Goal: Task Accomplishment & Management: Complete application form

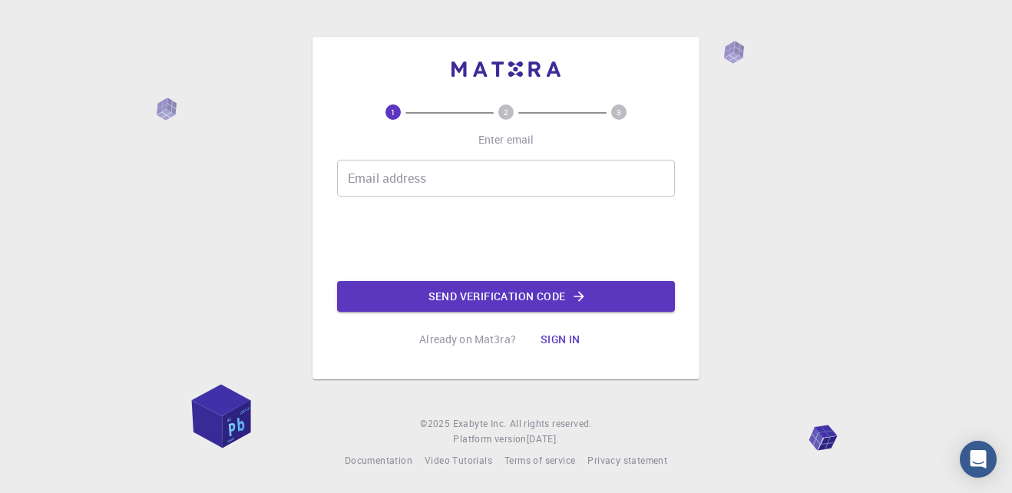
click at [457, 181] on input "Email address" at bounding box center [506, 178] width 338 height 37
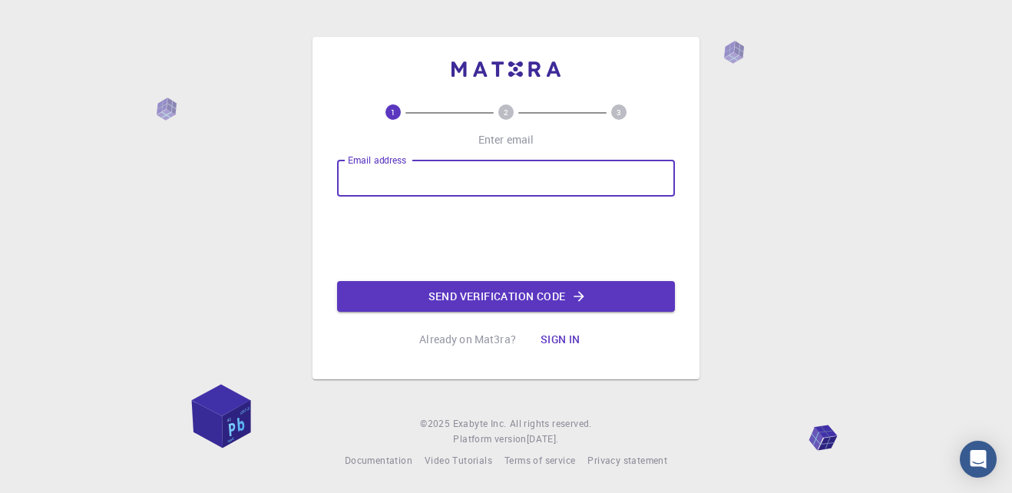
type input "[EMAIL_ADDRESS][DOMAIN_NAME]"
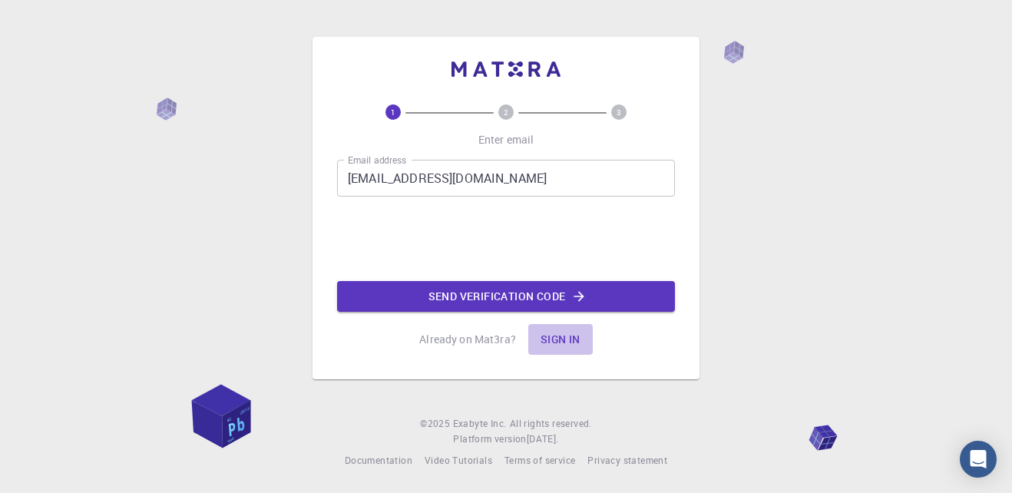
click at [564, 333] on button "Sign in" at bounding box center [560, 339] width 64 height 31
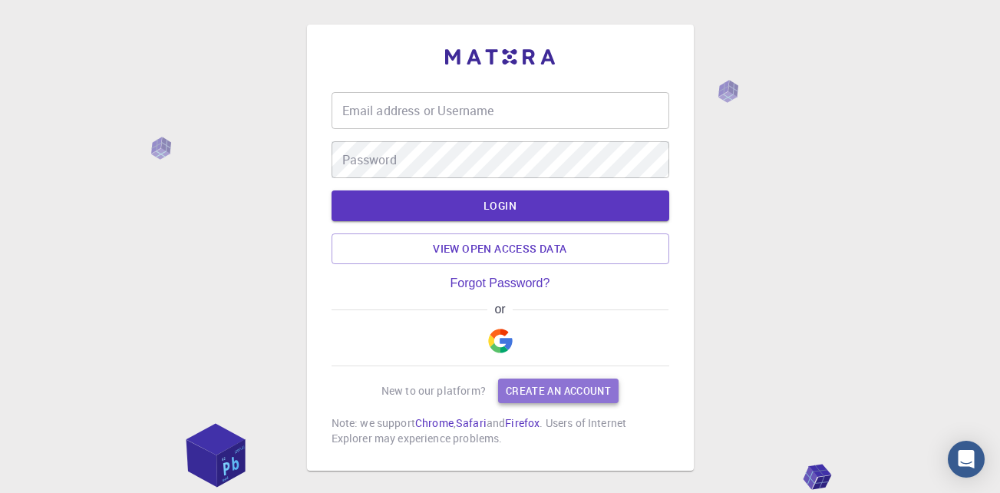
click at [548, 359] on div "Email address or Username Email address or Username Password Password LOGIN Vie…" at bounding box center [501, 269] width 338 height 354
click at [503, 340] on img "button" at bounding box center [500, 341] width 25 height 25
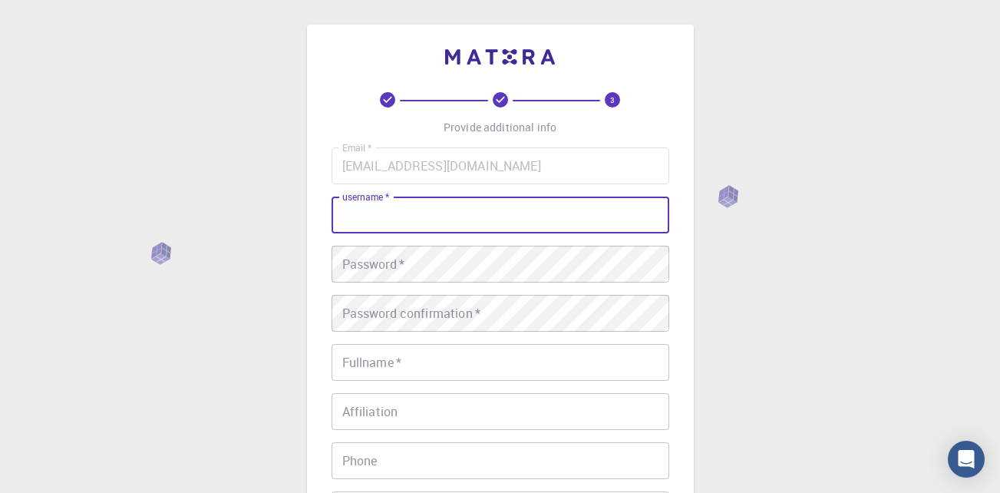
click at [424, 209] on input "username   *" at bounding box center [501, 215] width 338 height 37
type input "Qianovex"
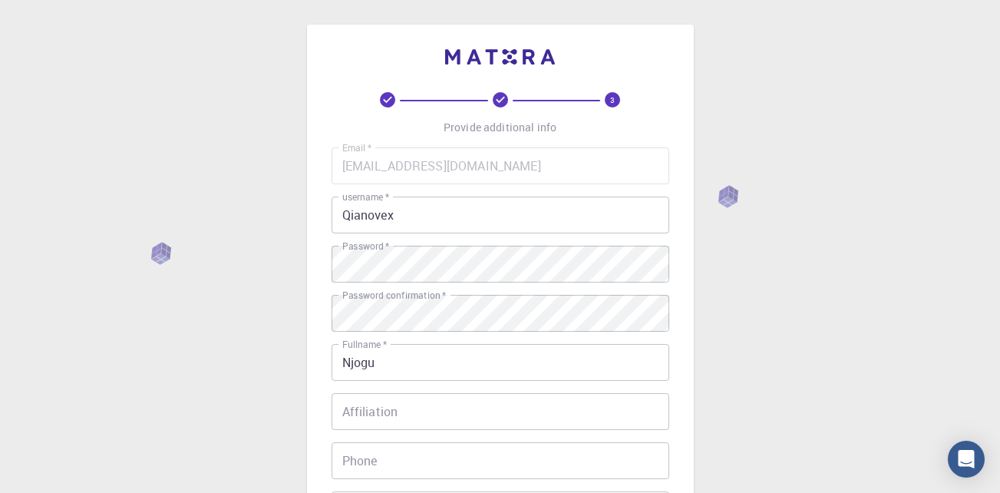
click at [719, 364] on div "3 Provide additional info Email   * [EMAIL_ADDRESS][DOMAIN_NAME] Email   * user…" at bounding box center [500, 390] width 1000 height 781
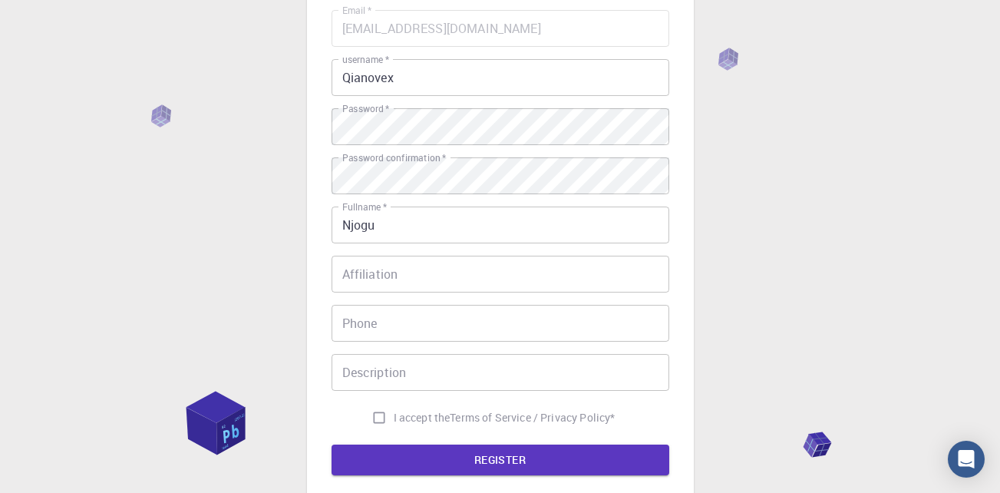
scroll to position [154, 0]
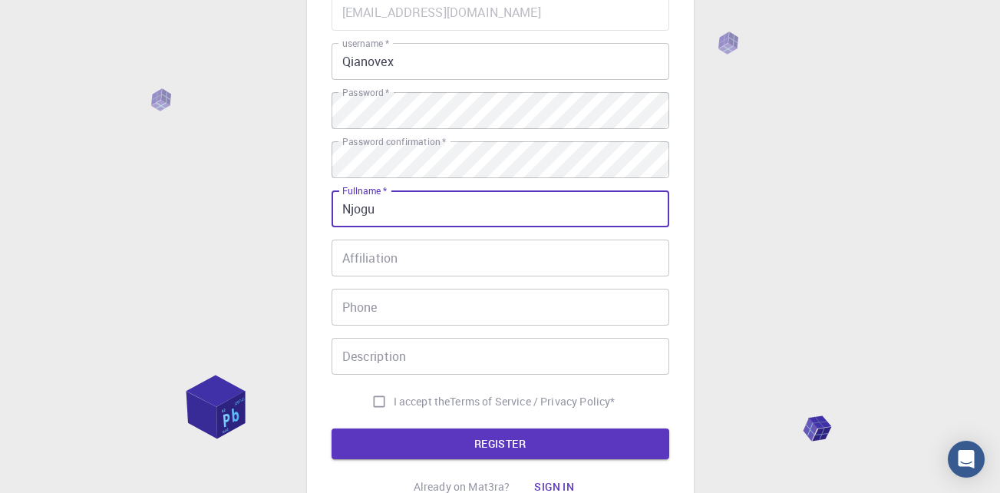
click at [342, 210] on input "Njogu" at bounding box center [501, 208] width 338 height 37
type input "iaNjogu"
click at [348, 211] on input "iaNjogu" at bounding box center [501, 208] width 338 height 37
type input "[PERSON_NAME]"
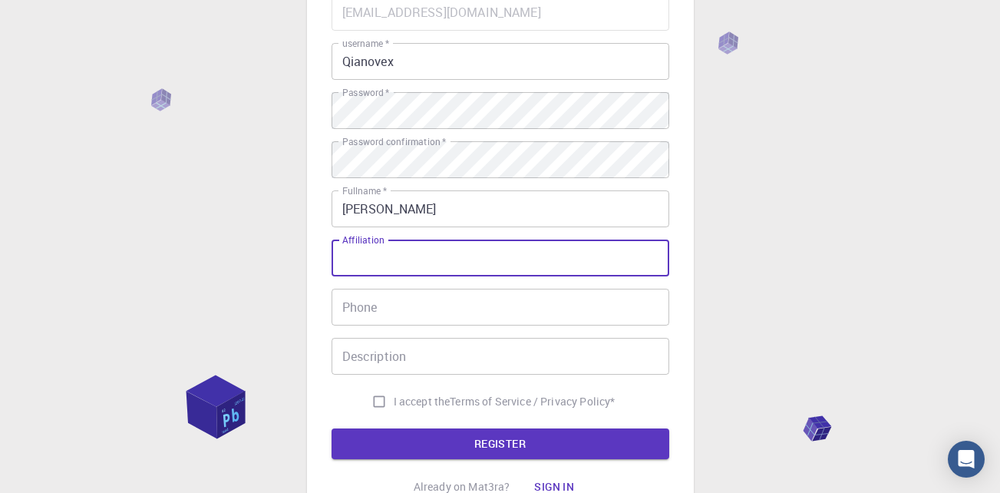
click at [408, 261] on input "Affiliation" at bounding box center [501, 257] width 338 height 37
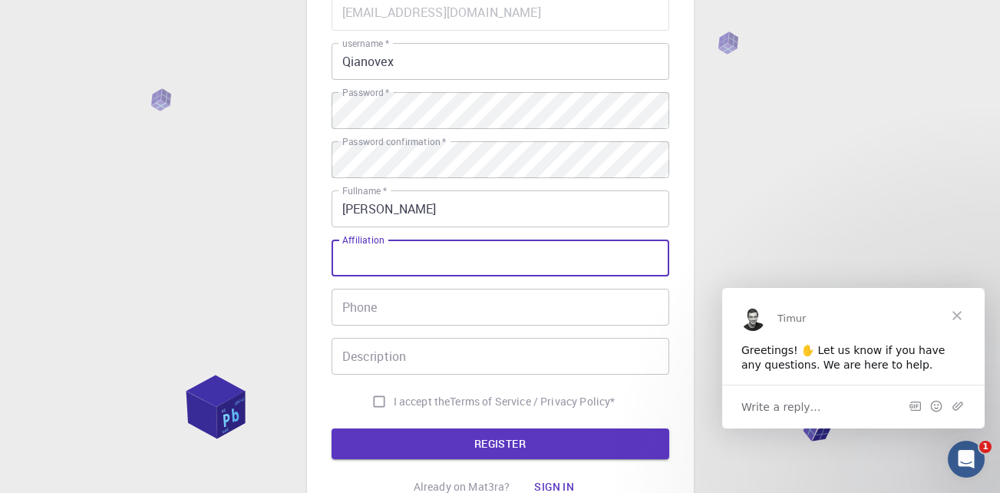
scroll to position [0, 0]
type input "Qianovex Prime Innovation"
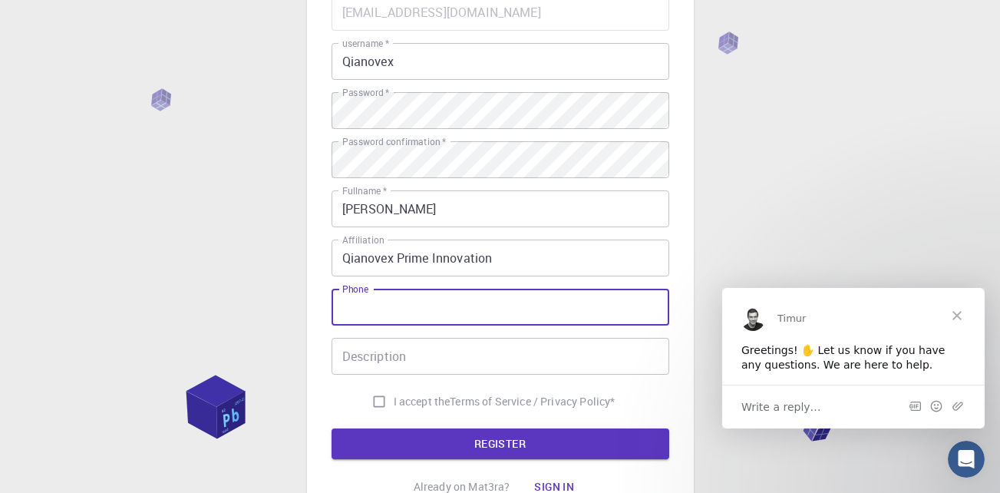
click at [395, 315] on input "Phone" at bounding box center [501, 307] width 338 height 37
click at [342, 308] on input "===+" at bounding box center [501, 307] width 338 height 37
click at [348, 308] on input "+" at bounding box center [501, 307] width 338 height 37
type input "[PHONE_NUMBER]"
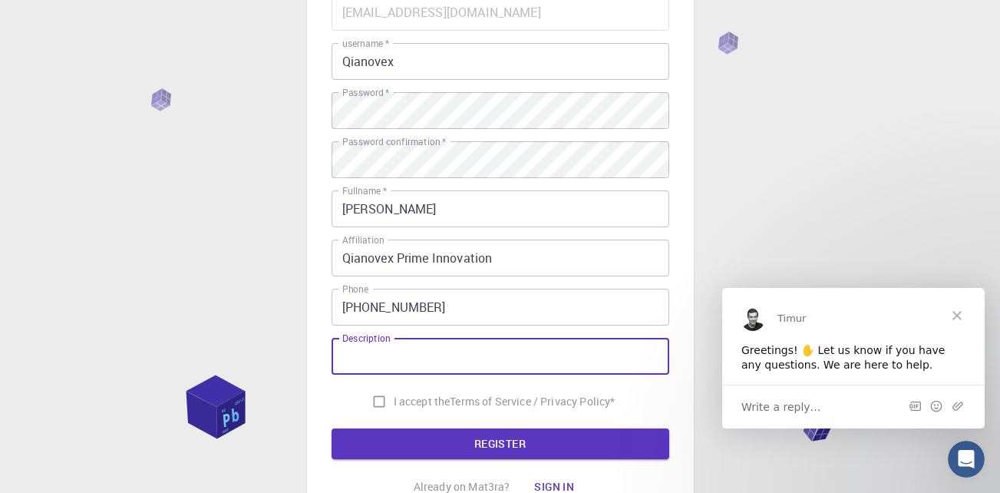
click at [383, 355] on input "Description" at bounding box center [501, 356] width 338 height 37
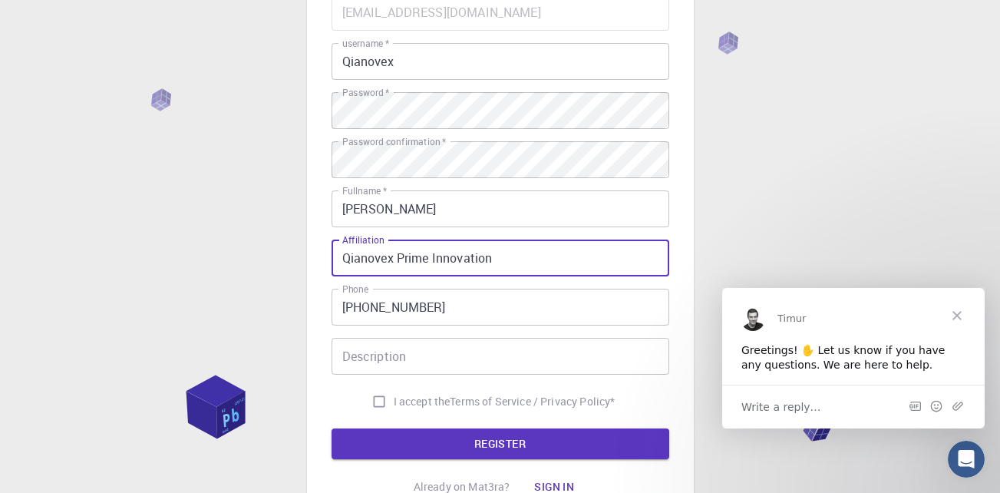
click at [492, 264] on input "Qianovex Prime Innovation" at bounding box center [501, 257] width 338 height 37
type input "Qianovex Prime Innovations"
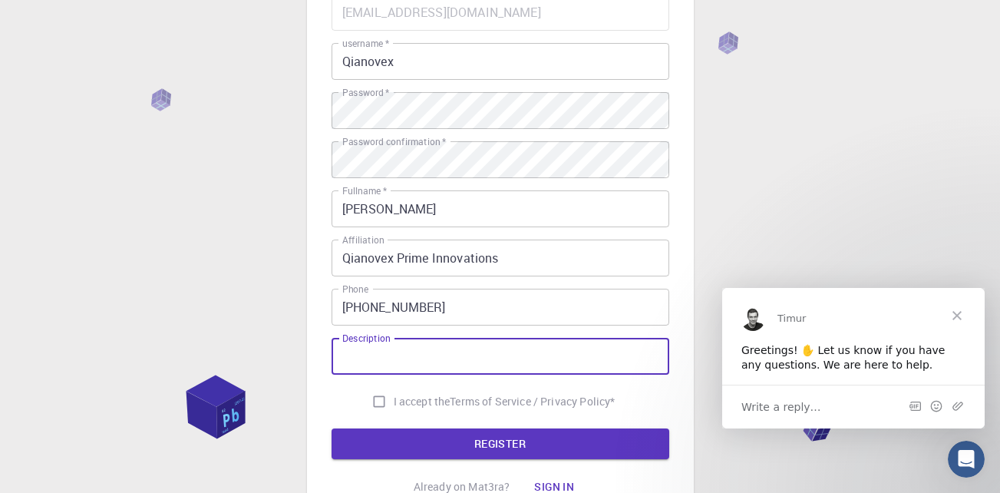
click at [385, 357] on input "Description" at bounding box center [501, 356] width 338 height 37
type input "g"
click at [346, 365] on input "g" at bounding box center [501, 356] width 338 height 37
click at [342, 359] on input "g" at bounding box center [501, 356] width 338 height 37
type input "Researcher"
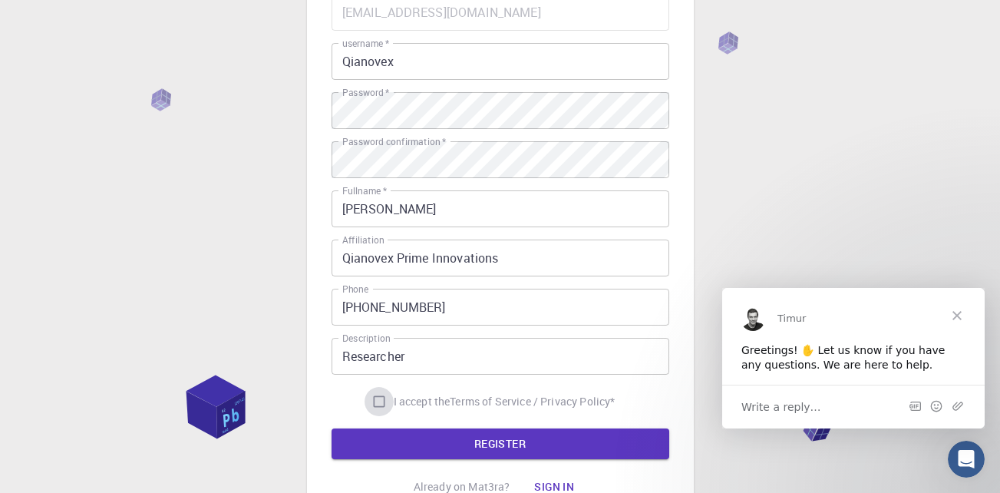
click at [368, 395] on input "I accept the Terms of Service / Privacy Policy *" at bounding box center [379, 401] width 29 height 29
checkbox input "true"
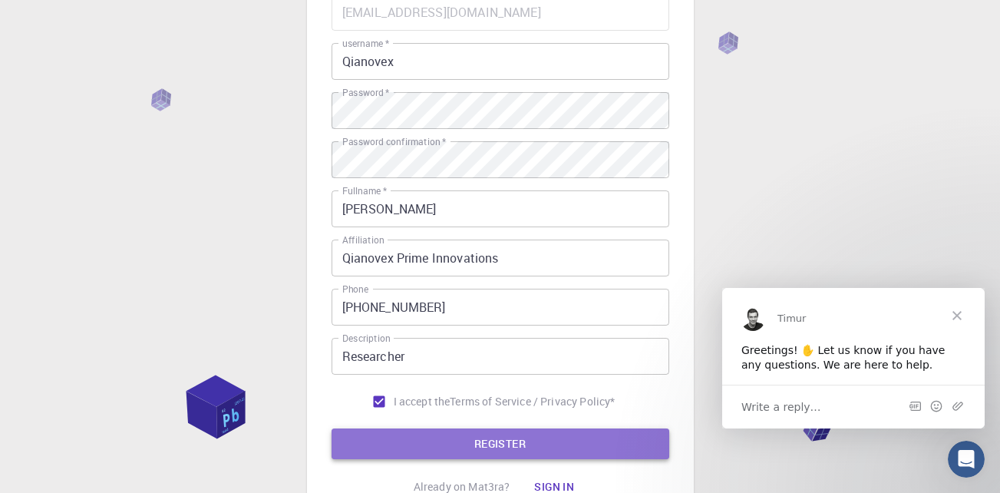
click at [497, 440] on button "REGISTER" at bounding box center [501, 443] width 338 height 31
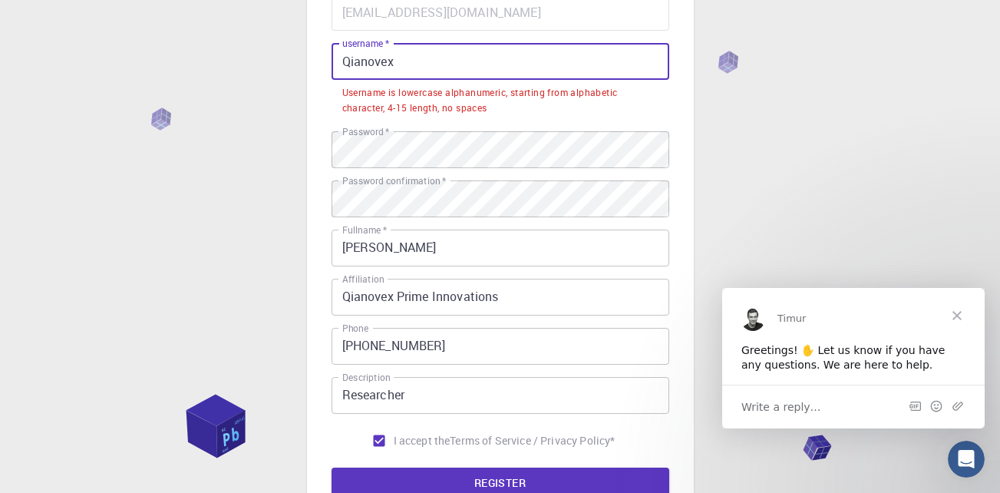
click at [347, 68] on input "Qianovex" at bounding box center [501, 61] width 338 height 37
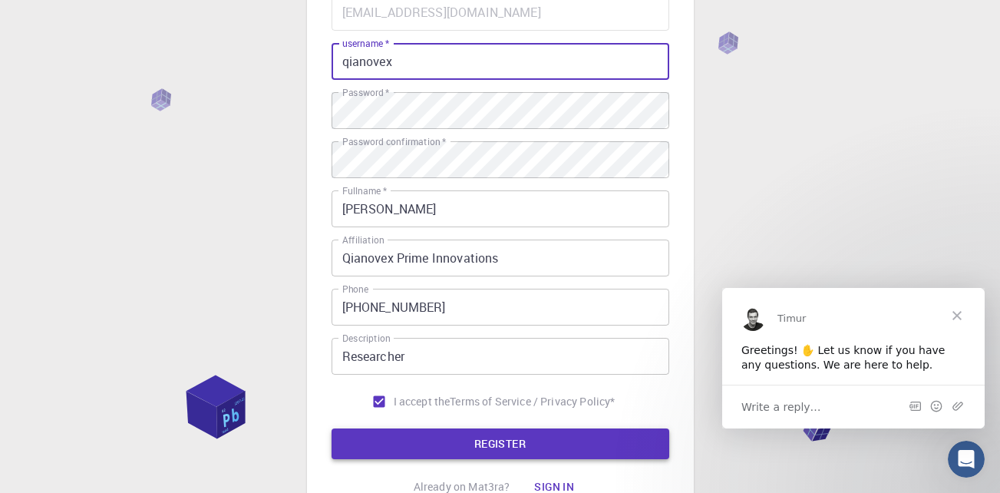
type input "qianovex"
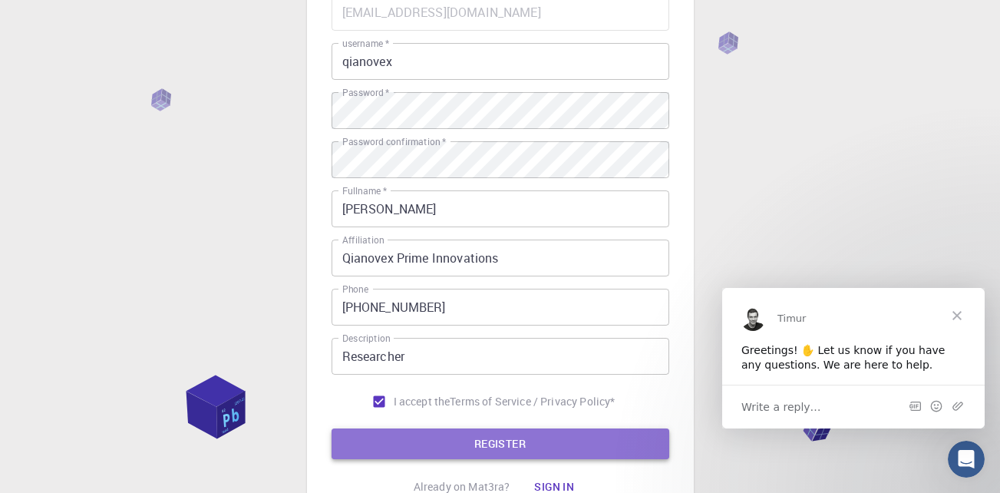
click at [507, 444] on button "REGISTER" at bounding box center [501, 443] width 338 height 31
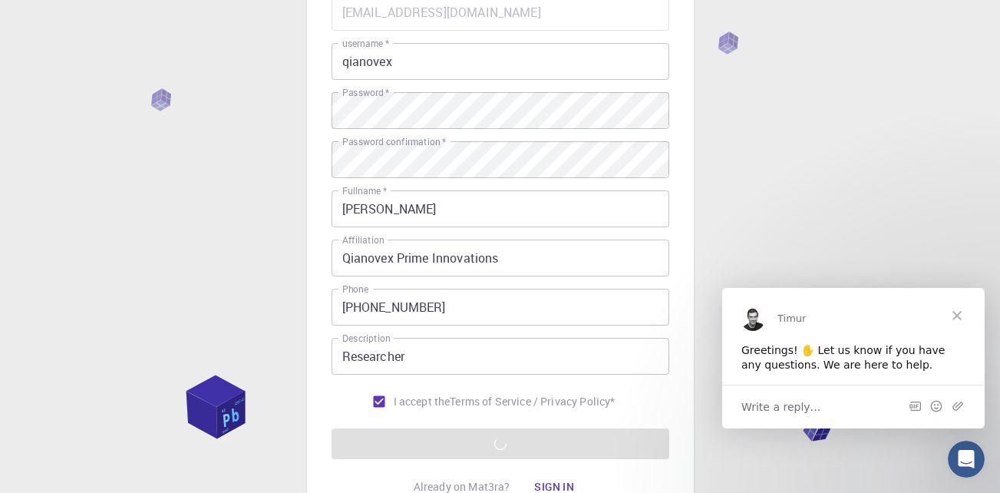
click at [958, 315] on span "Close" at bounding box center [957, 314] width 55 height 55
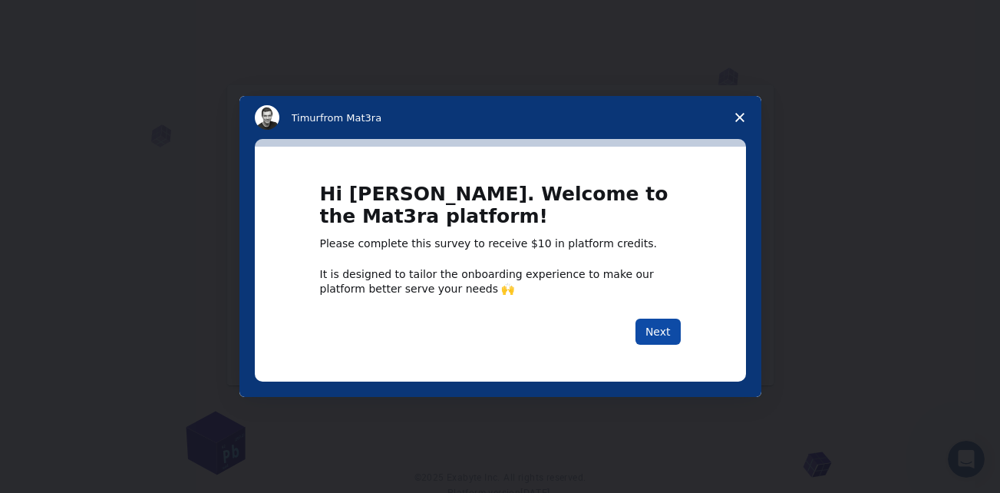
click at [656, 325] on button "Next" at bounding box center [658, 332] width 45 height 26
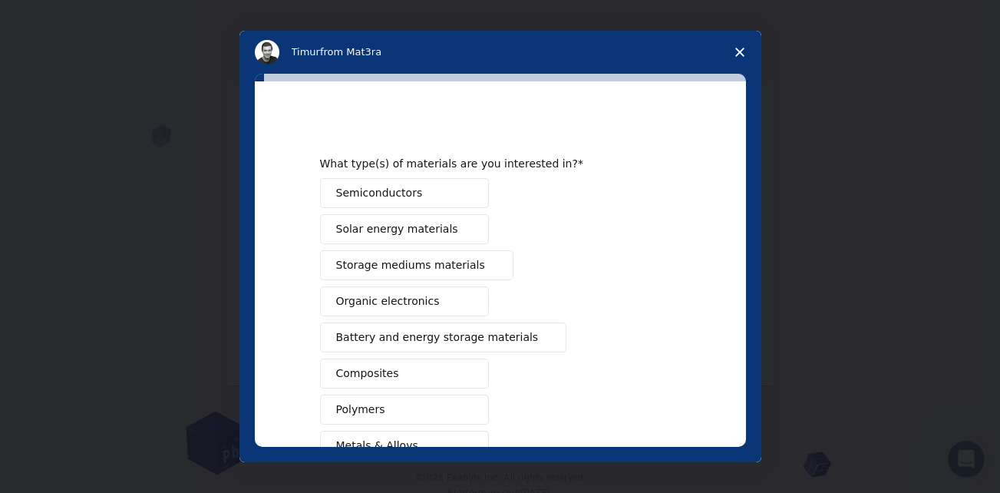
click at [414, 230] on span "Solar energy materials" at bounding box center [397, 229] width 122 height 16
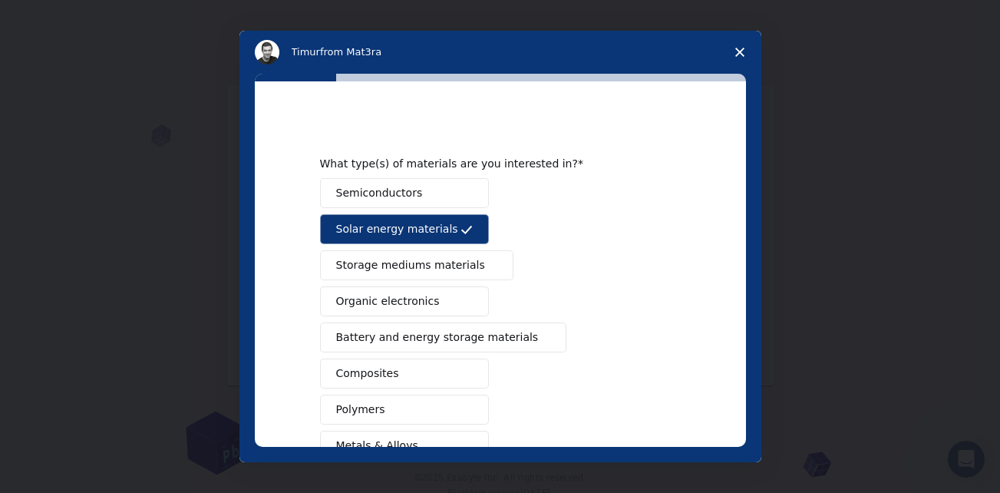
click at [413, 299] on span "Organic electronics" at bounding box center [388, 301] width 104 height 16
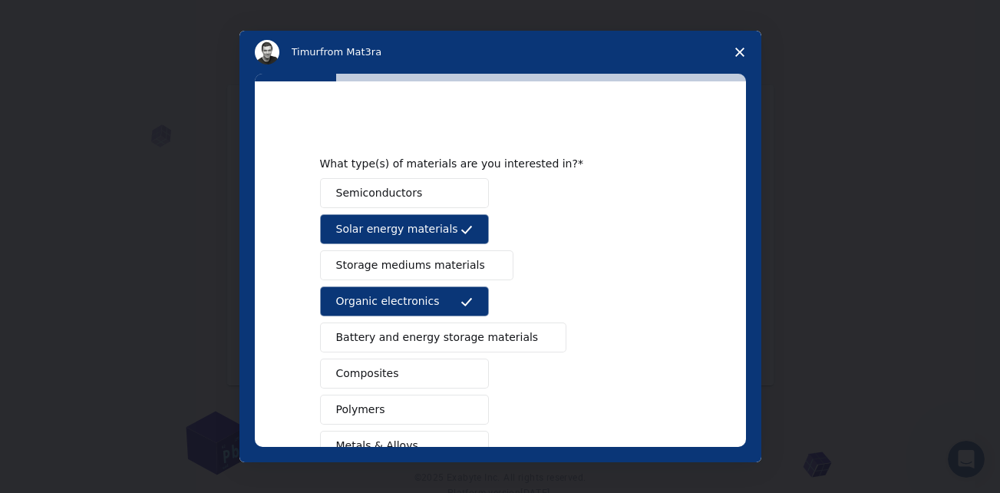
scroll to position [248, 0]
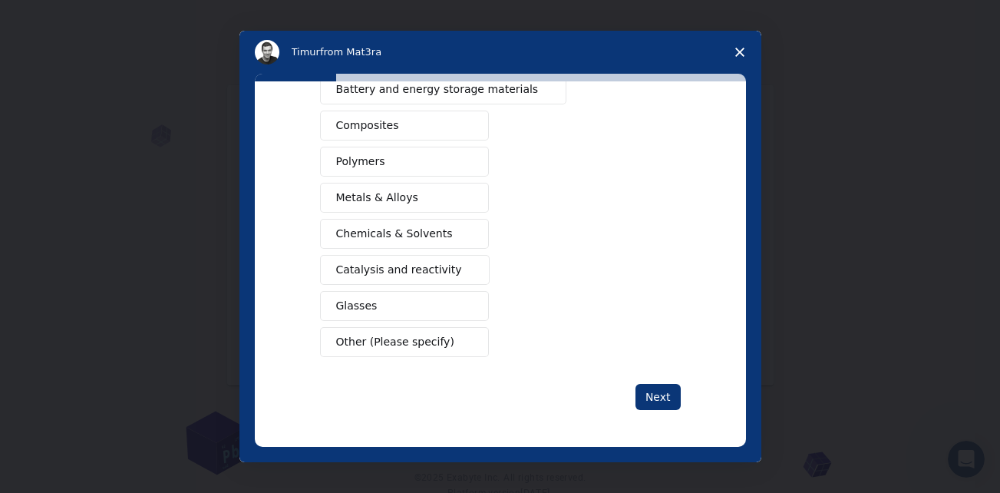
click at [426, 162] on button "Polymers" at bounding box center [404, 162] width 169 height 30
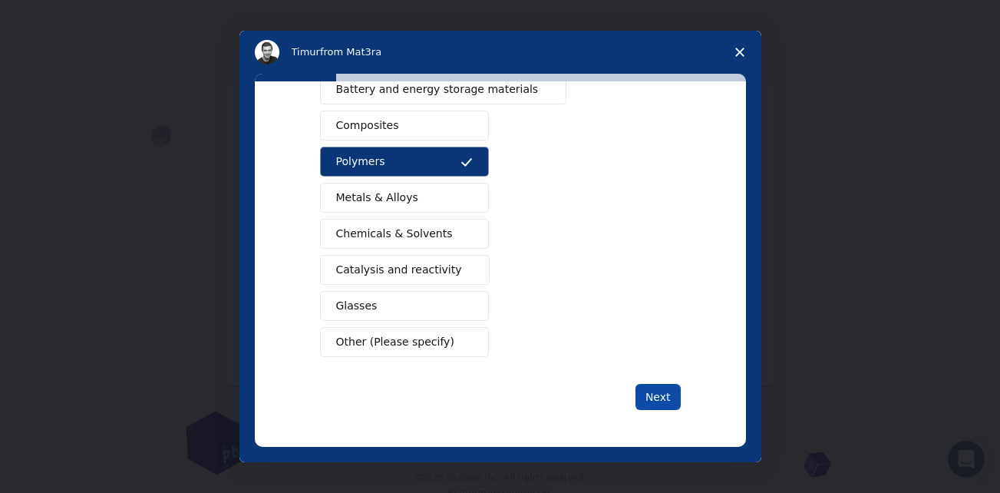
click at [648, 395] on button "Next" at bounding box center [658, 397] width 45 height 26
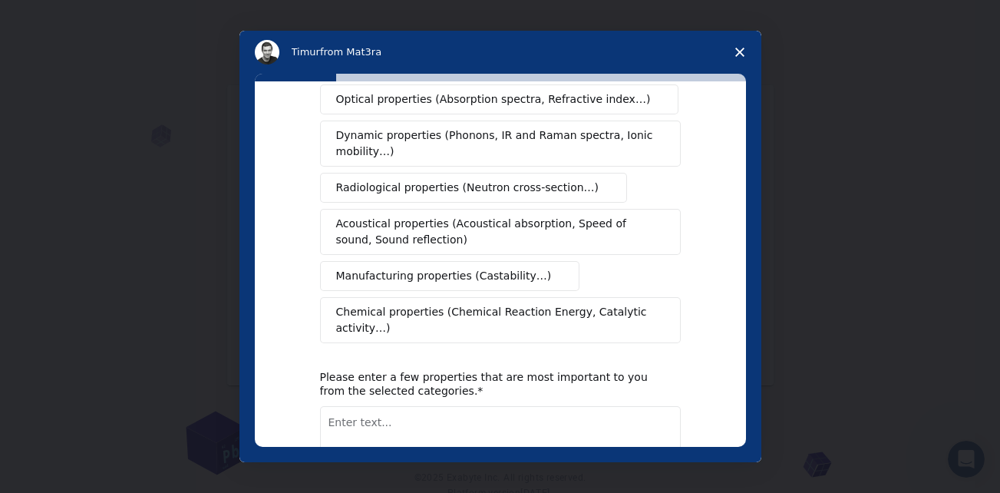
scroll to position [0, 0]
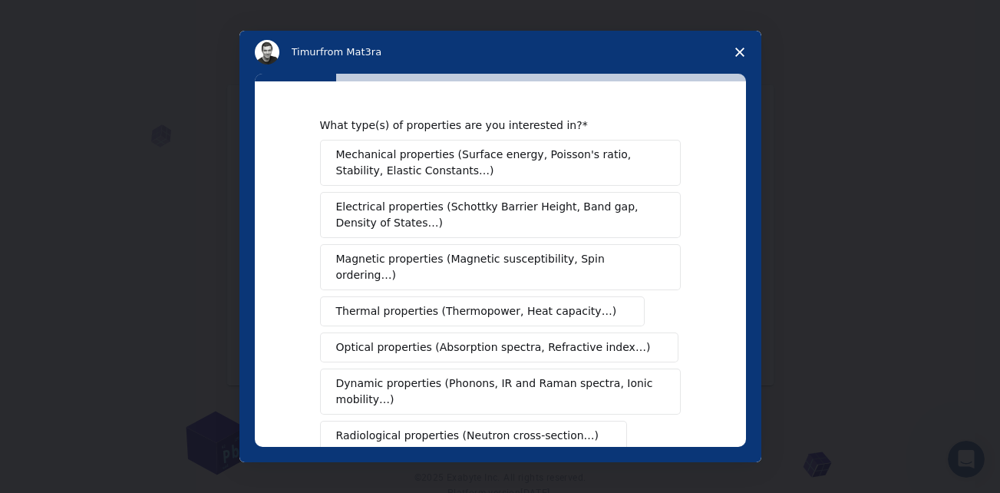
click at [648, 395] on button "Dynamic properties (Phonons, IR and Raman spectra, Ionic mobility…)" at bounding box center [500, 391] width 361 height 46
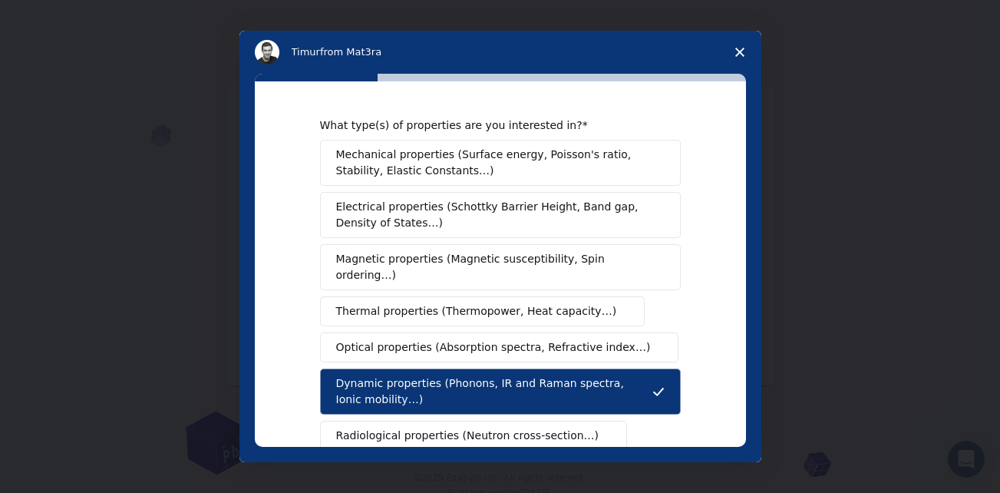
click at [672, 369] on button "Dynamic properties (Phonons, IR and Raman spectra, Ionic mobility…)" at bounding box center [500, 391] width 361 height 46
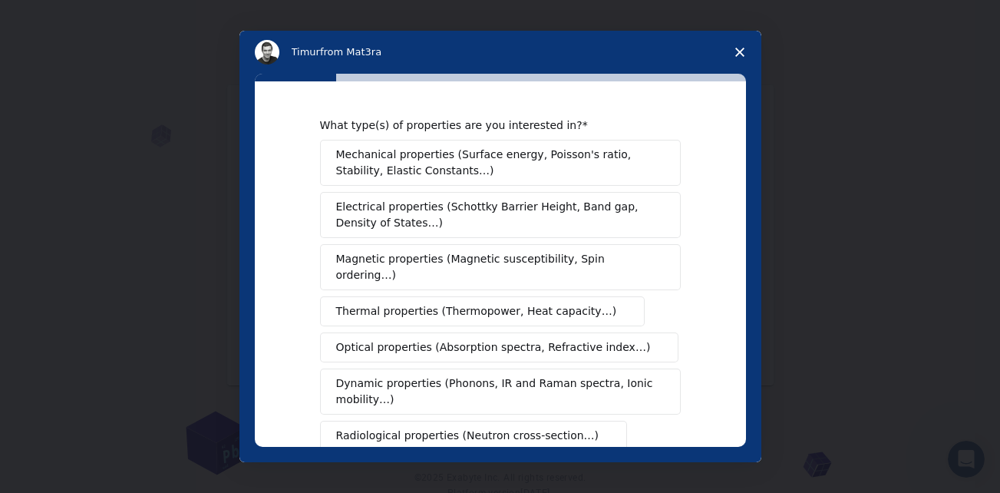
click at [505, 251] on span "Magnetic properties (Magnetic susceptibility, Spin ordering…)" at bounding box center [494, 267] width 317 height 32
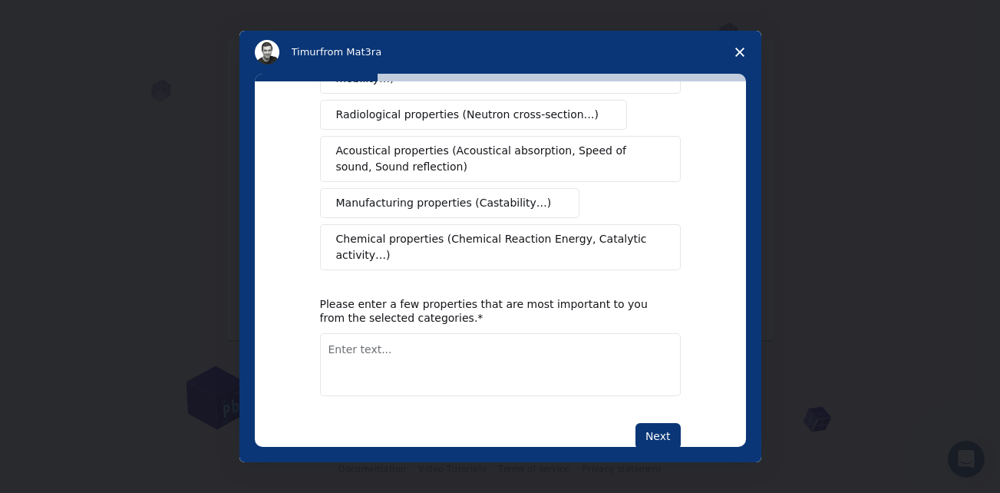
scroll to position [328, 0]
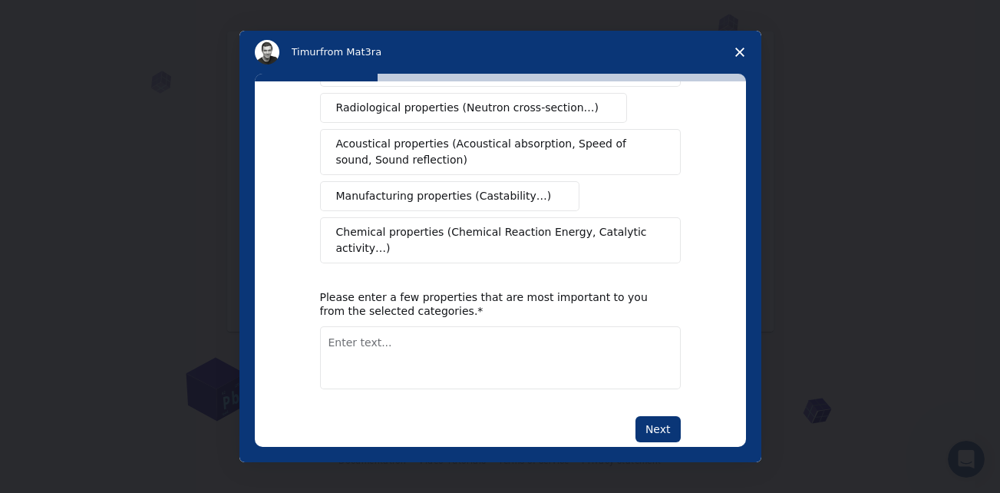
click at [362, 326] on textarea "Enter text..." at bounding box center [500, 357] width 361 height 63
type textarea "how it works"
click at [662, 416] on button "Next" at bounding box center [658, 429] width 45 height 26
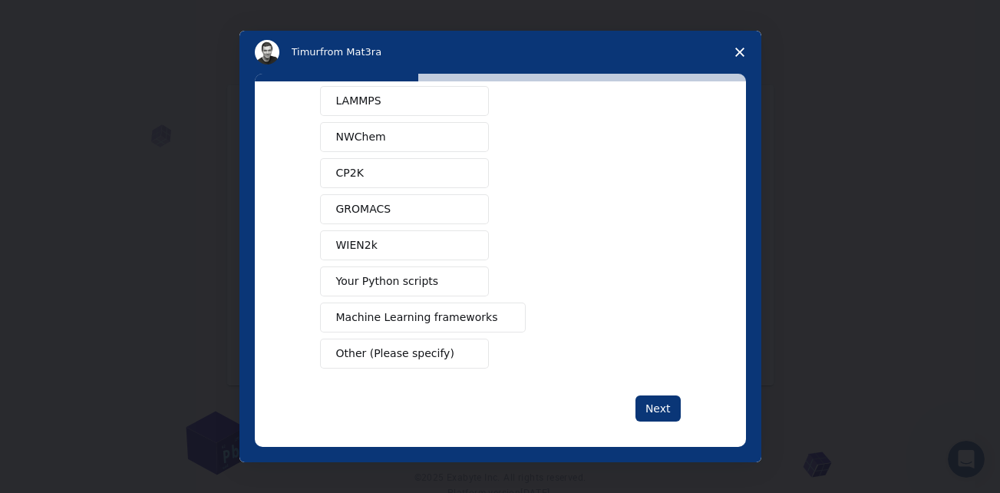
scroll to position [137, 0]
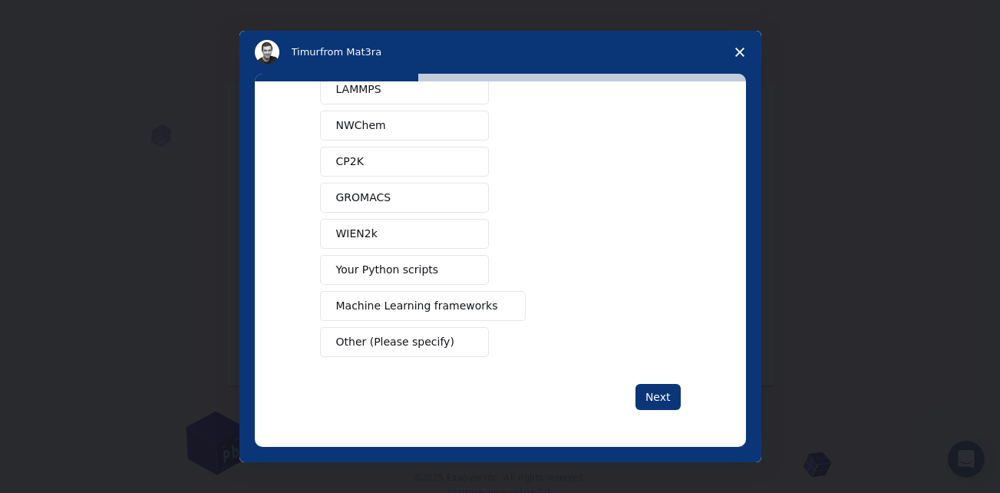
click at [414, 263] on span "Your Python scripts" at bounding box center [387, 270] width 103 height 16
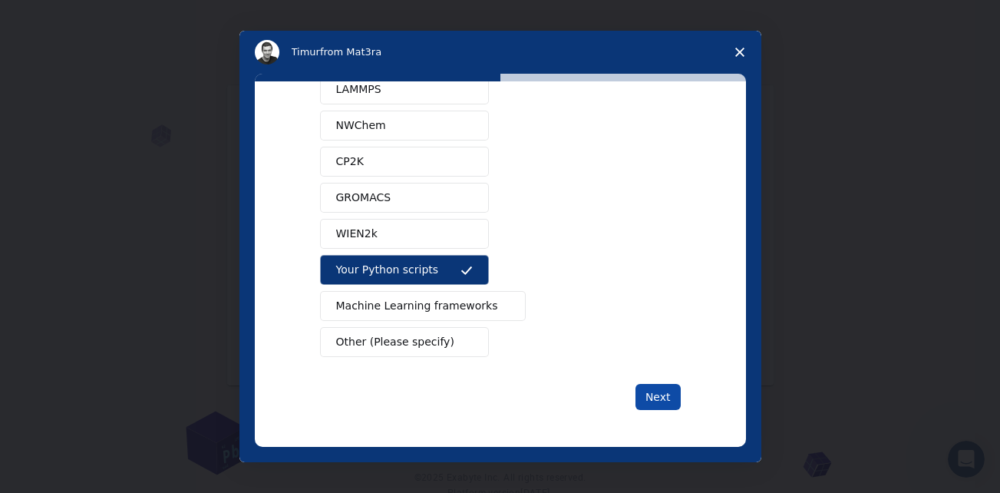
click at [654, 387] on button "Next" at bounding box center [658, 397] width 45 height 26
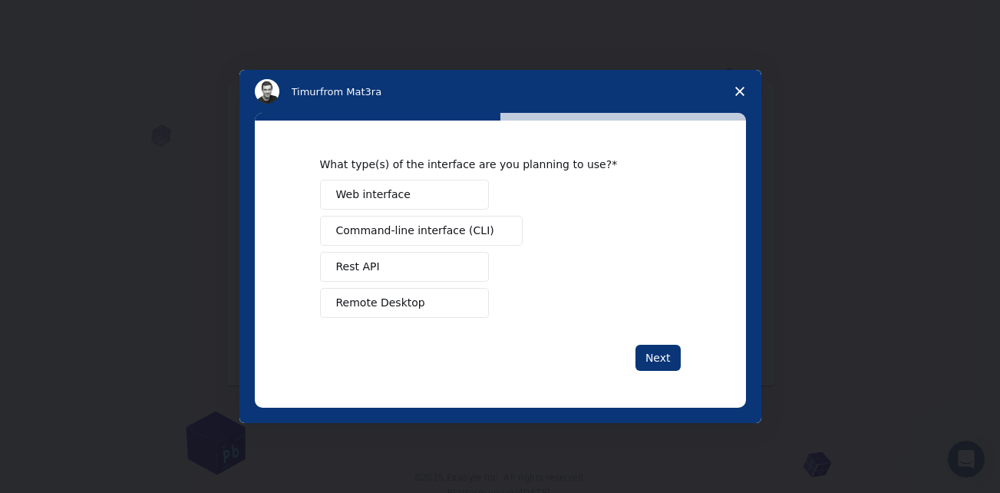
click at [415, 193] on button "Web interface" at bounding box center [404, 195] width 169 height 30
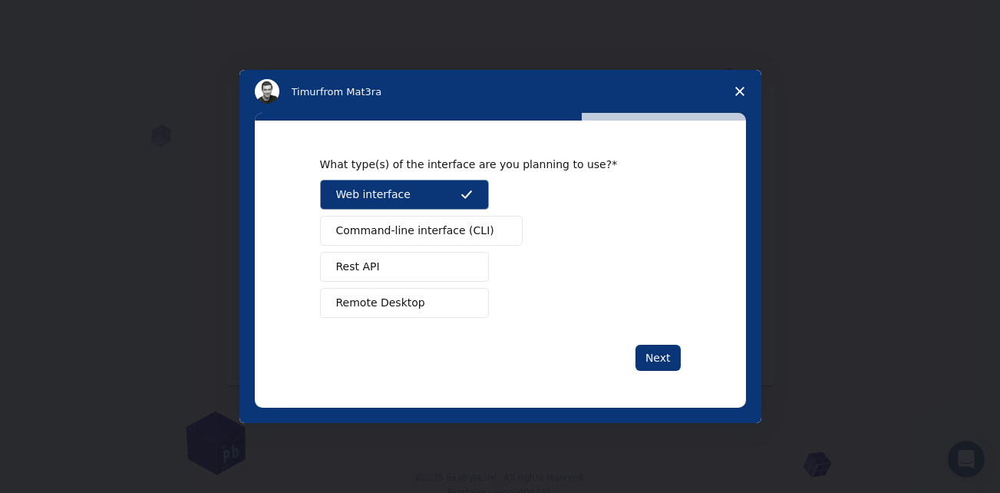
click at [414, 299] on span "Remote Desktop" at bounding box center [380, 303] width 89 height 16
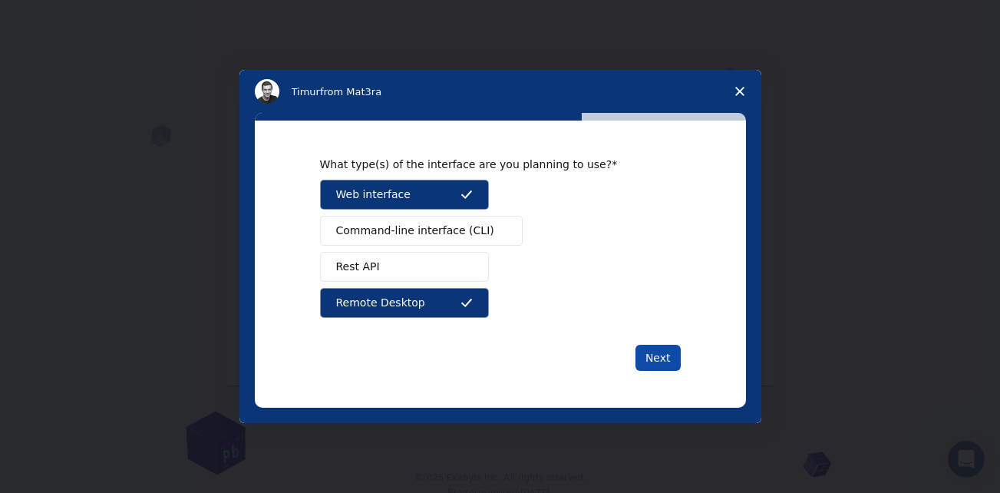
click at [657, 353] on button "Next" at bounding box center [658, 358] width 45 height 26
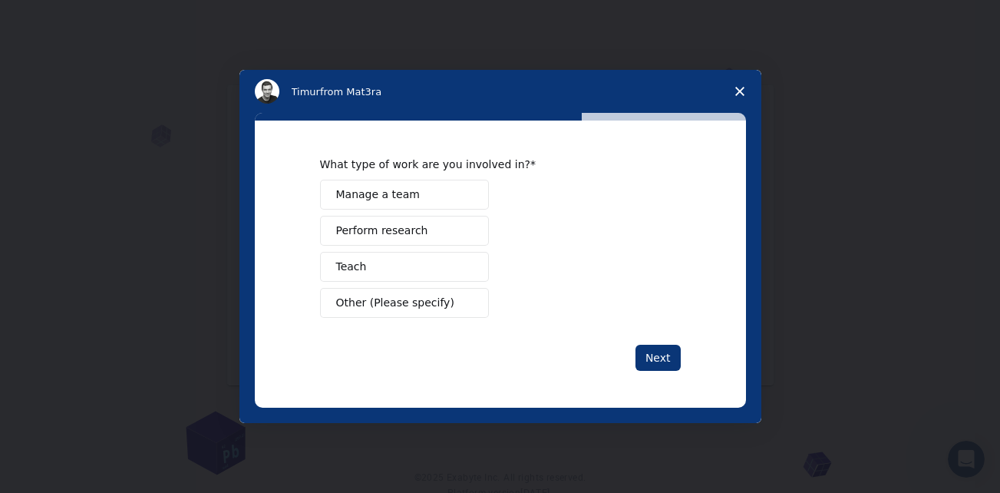
click at [403, 230] on span "Perform research" at bounding box center [382, 231] width 92 height 16
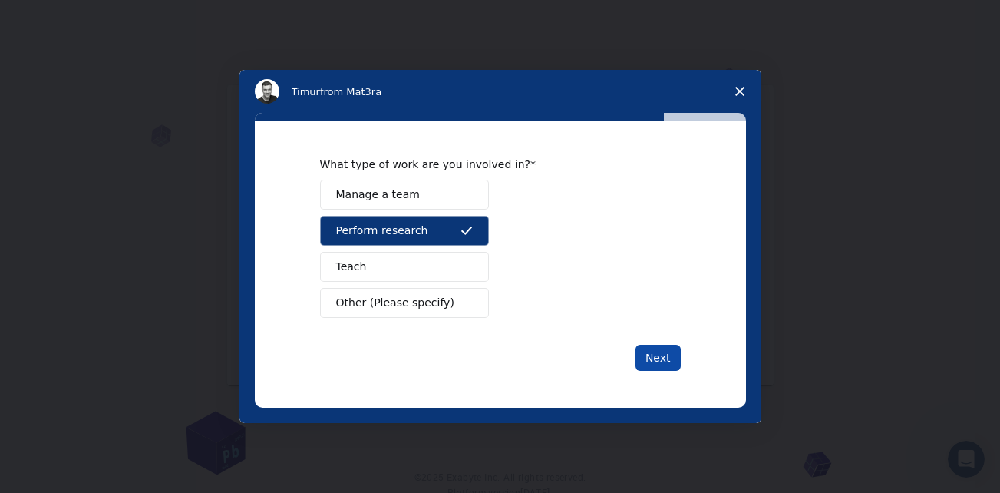
click at [670, 357] on button "Next" at bounding box center [658, 358] width 45 height 26
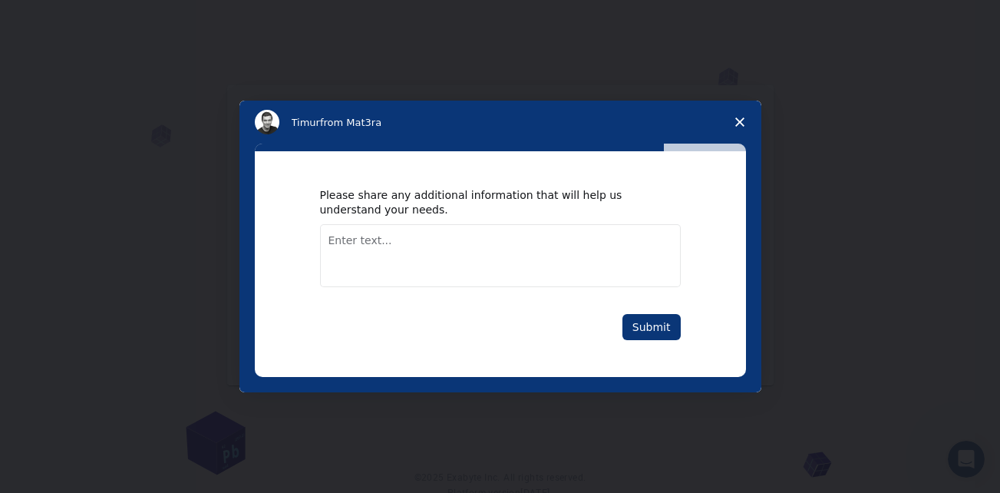
click at [738, 118] on icon "Close survey" at bounding box center [739, 121] width 9 height 9
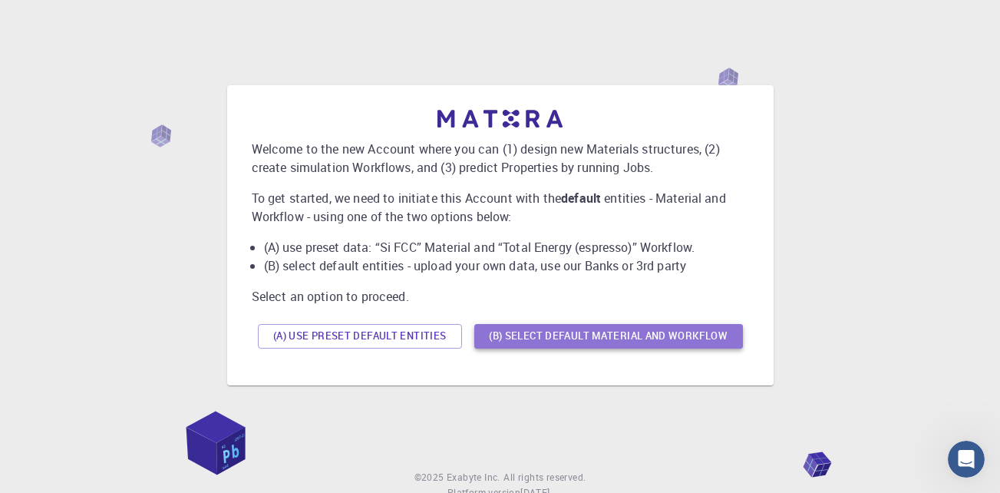
click at [498, 329] on button "(B) Select default material and workflow" at bounding box center [608, 336] width 269 height 25
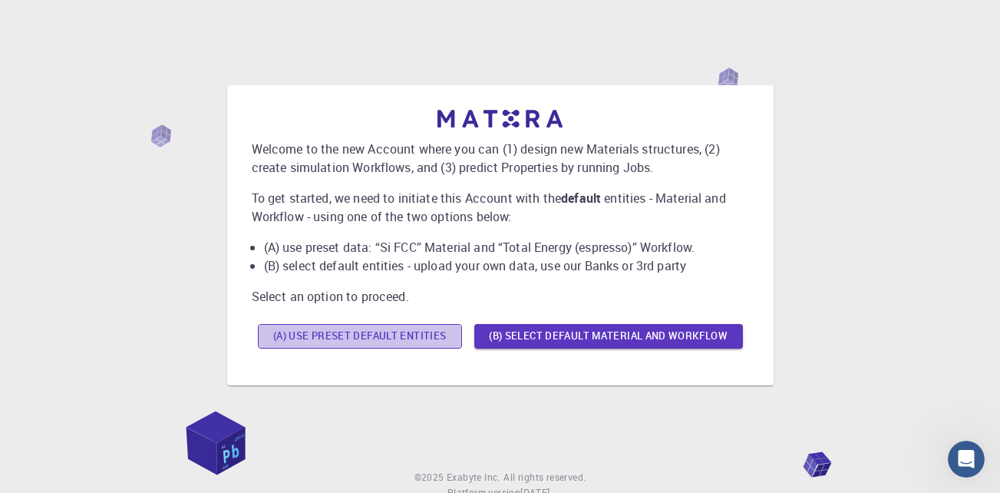
click at [338, 333] on button "(A) Use preset default entities" at bounding box center [360, 336] width 204 height 25
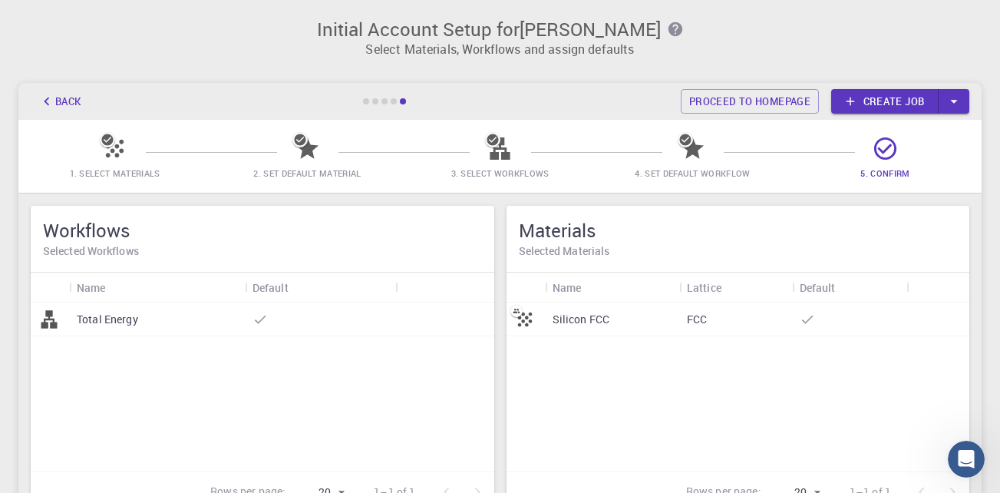
click at [139, 168] on span "1. Select Materials" at bounding box center [115, 173] width 91 height 12
click at [361, 97] on div "Back Proceed to homepage Create job" at bounding box center [499, 101] width 963 height 37
click at [365, 101] on div at bounding box center [366, 101] width 6 height 6
click at [370, 98] on div at bounding box center [385, 101] width 46 height 6
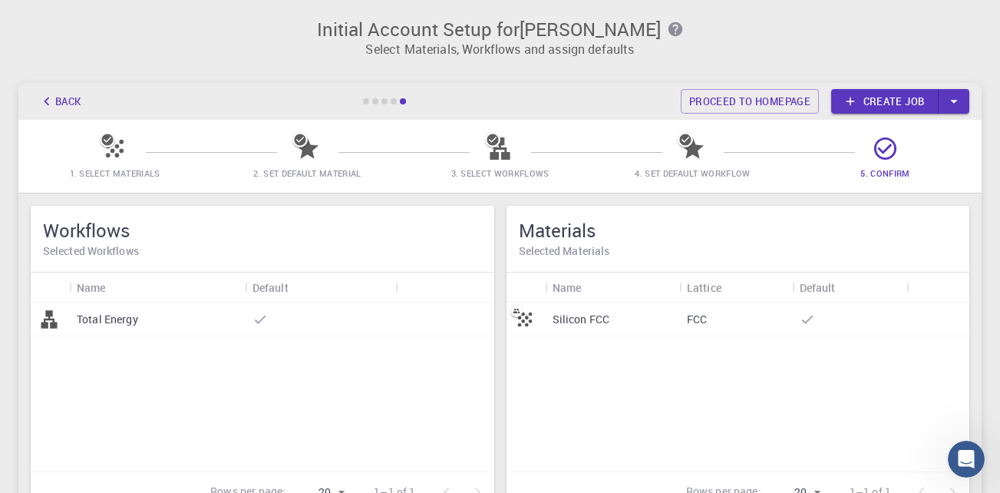
drag, startPoint x: 370, startPoint y: 98, endPoint x: 414, endPoint y: 110, distance: 45.2
click at [414, 110] on div "Back Proceed to homepage Create job" at bounding box center [499, 101] width 963 height 37
click at [950, 96] on icon "button" at bounding box center [954, 101] width 17 height 17
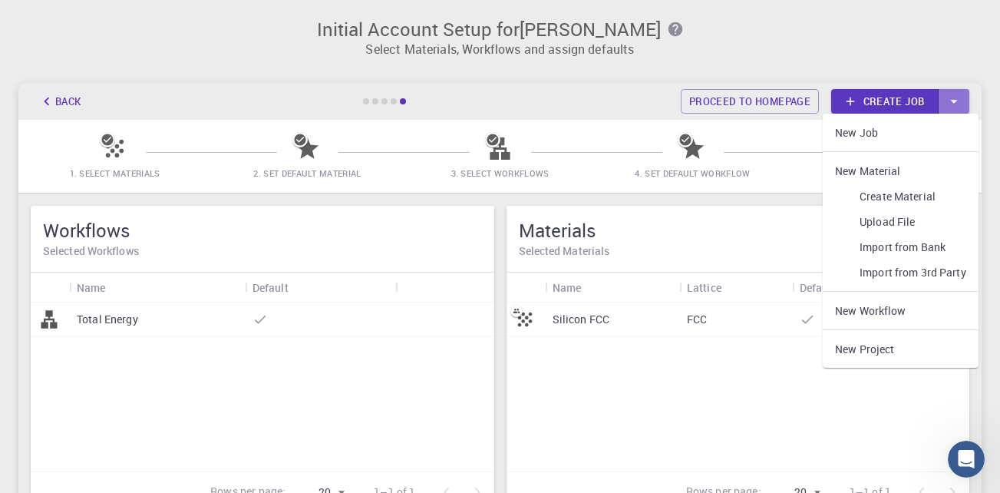
click at [950, 96] on icon "button" at bounding box center [954, 101] width 17 height 17
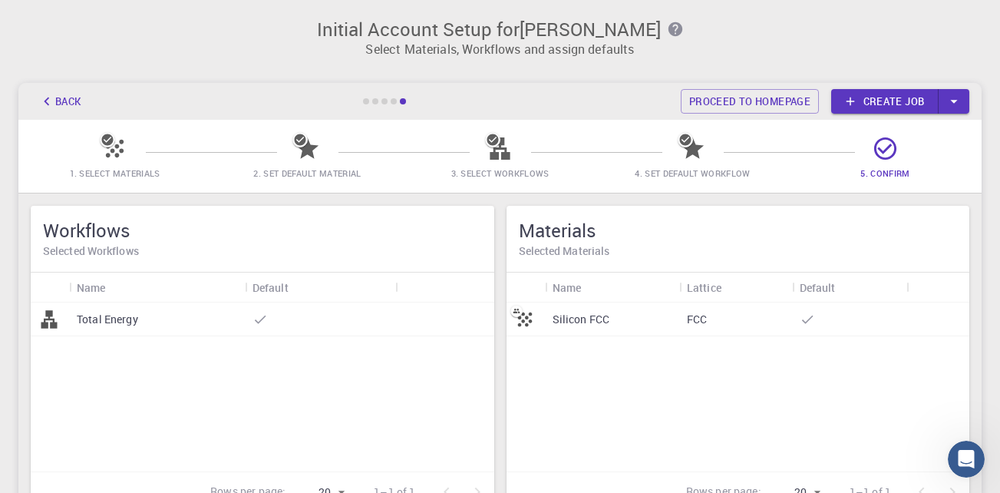
click at [877, 142] on icon at bounding box center [885, 148] width 22 height 22
click at [413, 410] on div "Total Energy" at bounding box center [263, 386] width 464 height 169
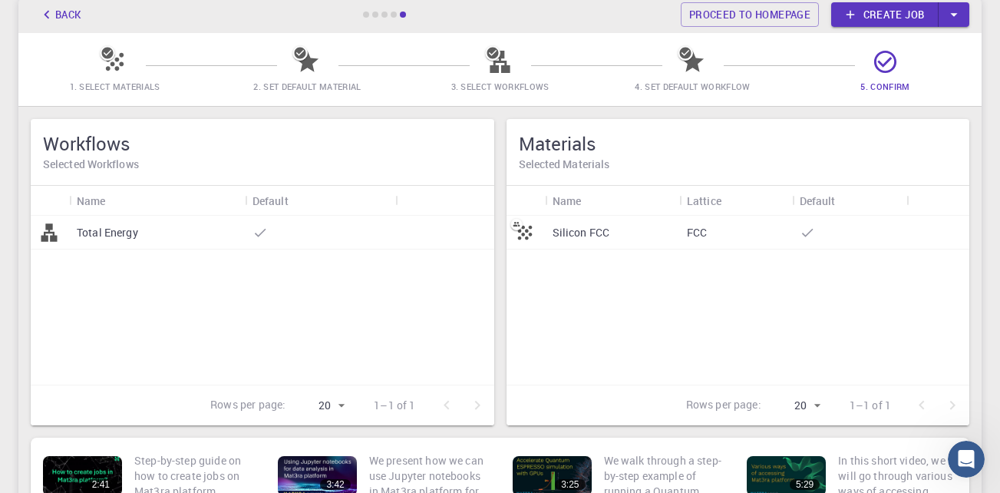
scroll to position [56, 0]
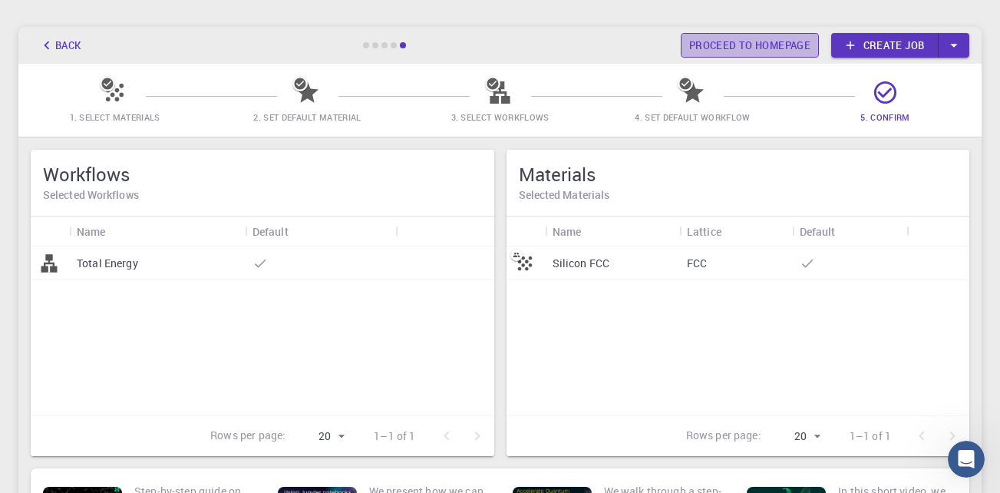
click at [735, 37] on link "Proceed to homepage" at bounding box center [750, 45] width 138 height 25
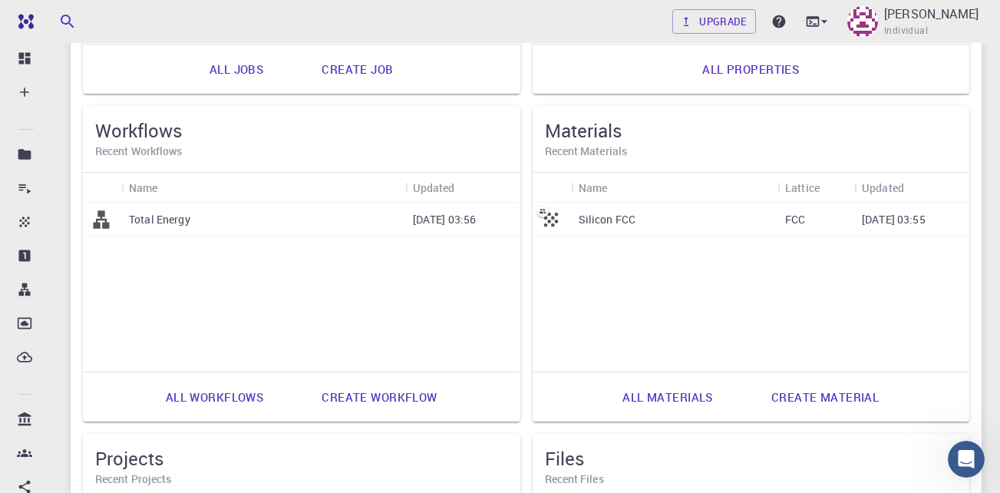
scroll to position [424, 0]
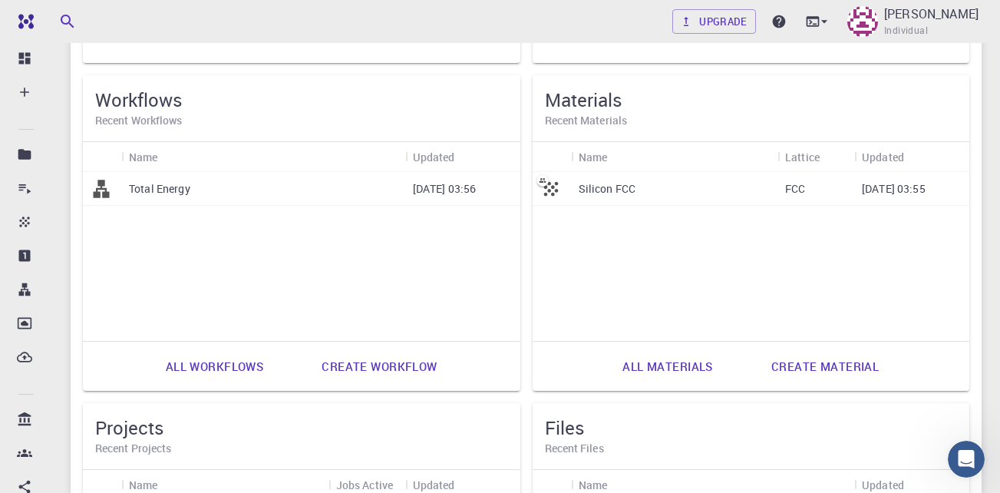
click at [689, 201] on div "Silicon FCC" at bounding box center [674, 189] width 207 height 34
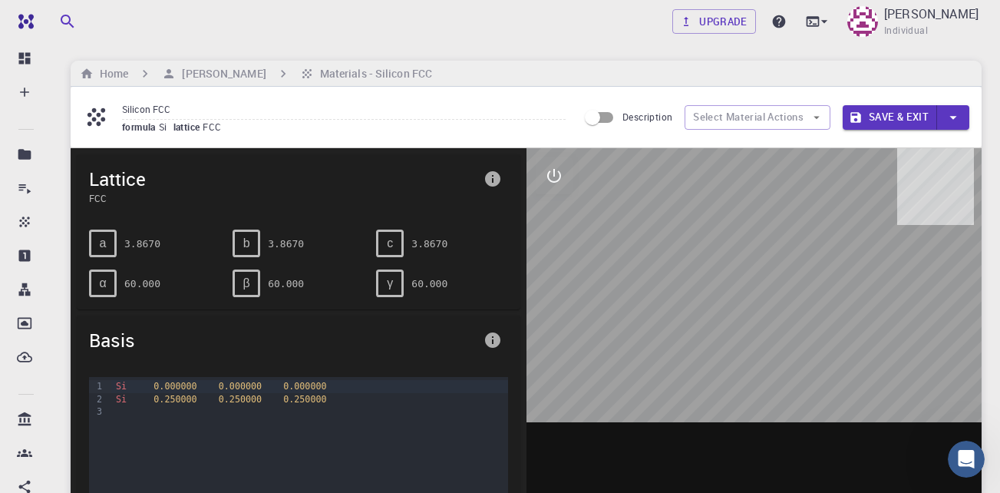
click at [593, 290] on div at bounding box center [755, 386] width 456 height 477
click at [543, 177] on button "interactive" at bounding box center [554, 175] width 37 height 37
click at [551, 177] on icon "interactive" at bounding box center [554, 176] width 18 height 18
click at [590, 206] on div at bounding box center [755, 386] width 456 height 477
click at [610, 114] on input "Description" at bounding box center [593, 117] width 88 height 29
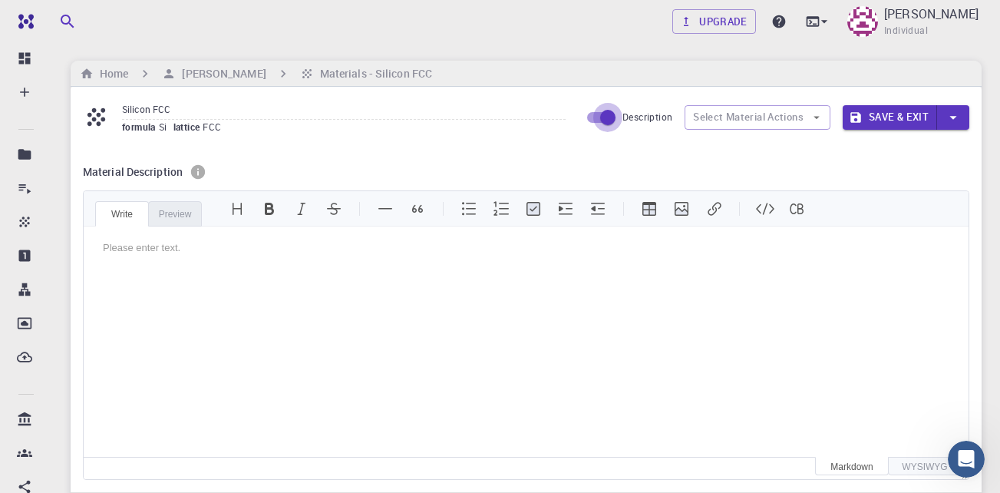
click at [601, 121] on input "Description" at bounding box center [608, 117] width 88 height 29
checkbox input "false"
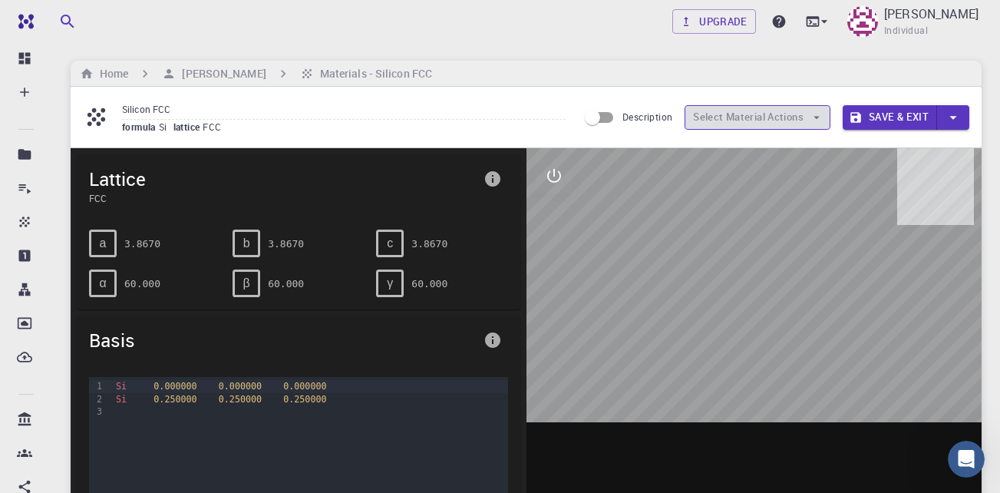
click at [817, 114] on icon "button" at bounding box center [817, 118] width 14 height 14
click at [249, 243] on span "b" at bounding box center [246, 243] width 7 height 14
click at [956, 114] on icon "button" at bounding box center [953, 117] width 17 height 17
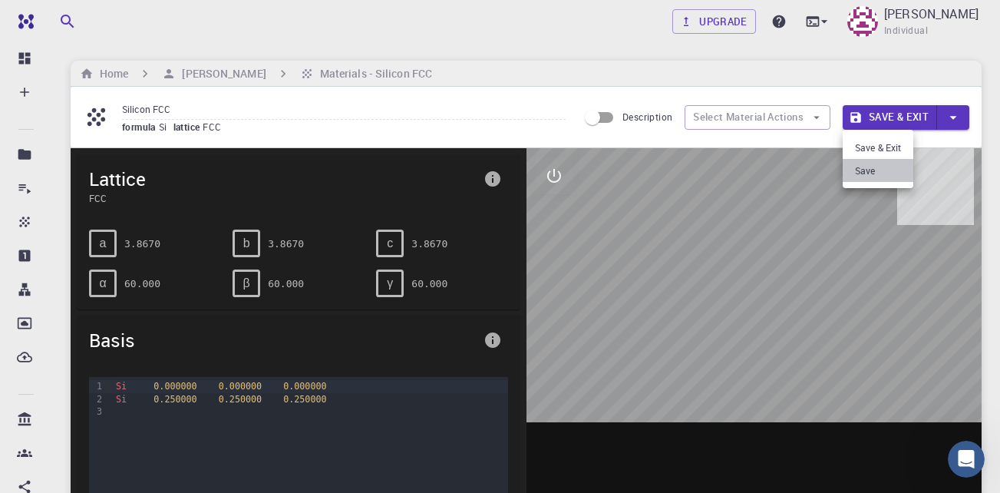
click at [873, 169] on li "Save" at bounding box center [878, 170] width 71 height 23
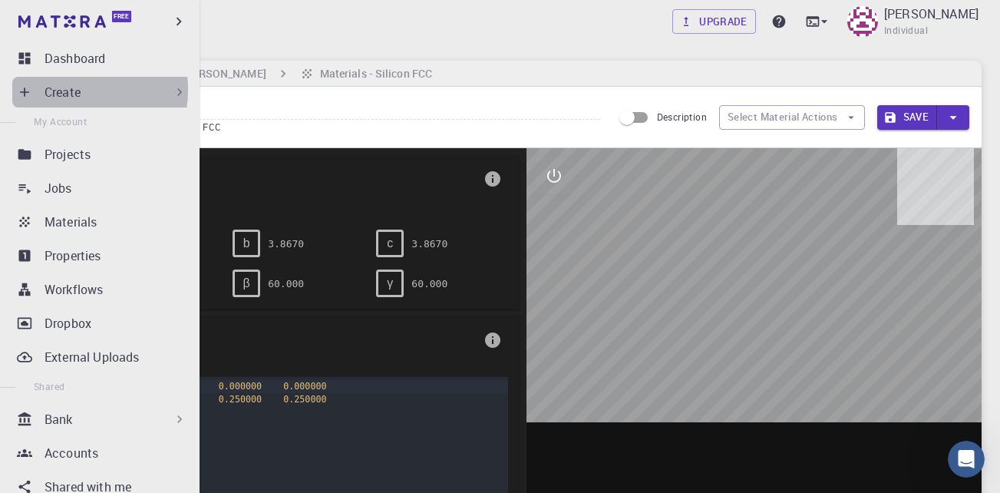
click at [60, 90] on p "Create" at bounding box center [63, 92] width 36 height 18
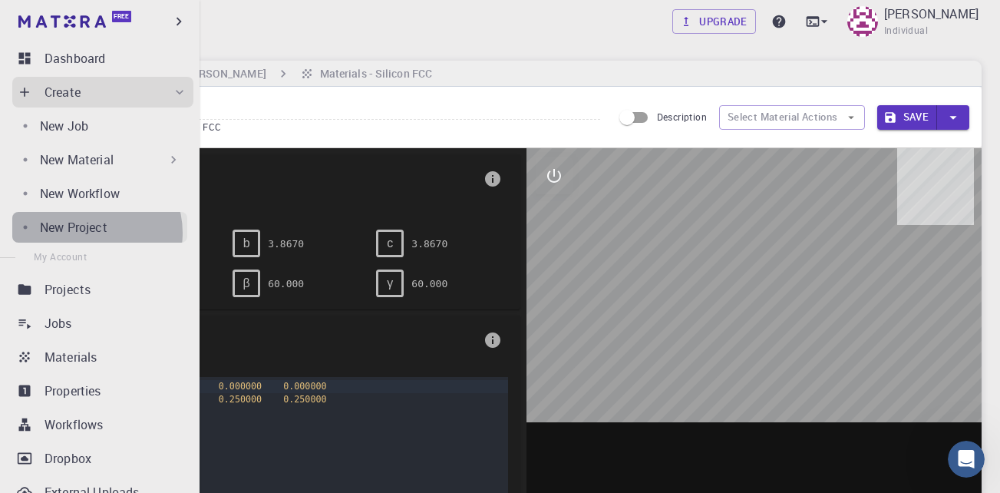
click at [91, 233] on p "New Project" at bounding box center [74, 227] width 68 height 18
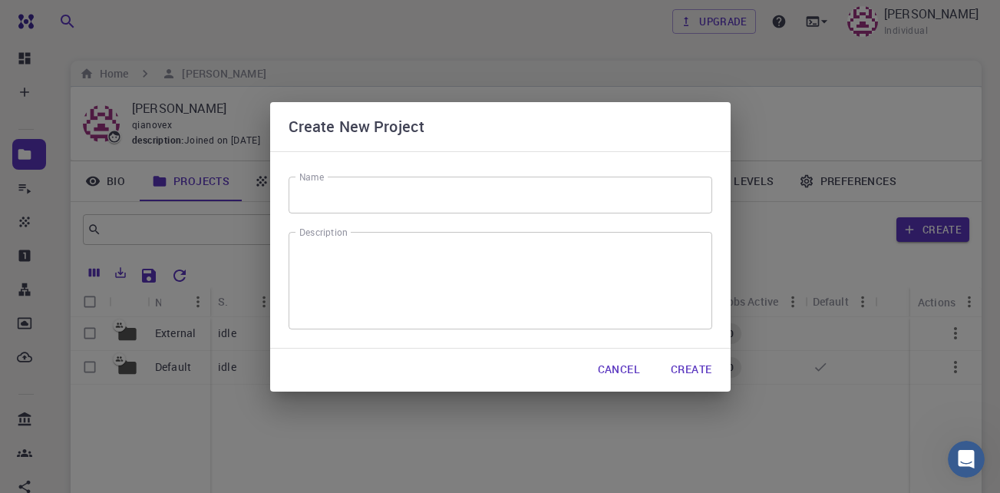
click at [279, 431] on div "Create New Project Name Name Description x Description Cancel Create" at bounding box center [500, 246] width 1000 height 493
click at [606, 367] on button "Cancel" at bounding box center [619, 370] width 67 height 31
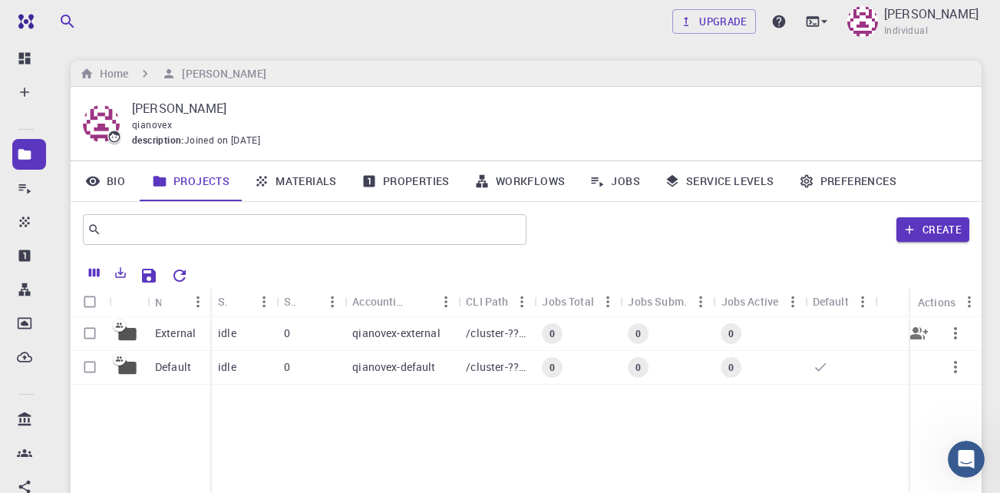
click at [370, 331] on p "qianovex-external" at bounding box center [396, 332] width 88 height 15
